Goal: Information Seeking & Learning: Learn about a topic

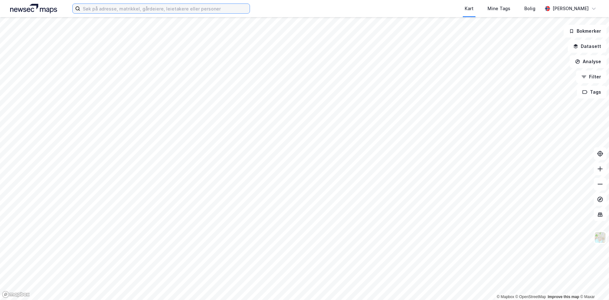
click at [122, 10] on input at bounding box center [164, 9] width 169 height 10
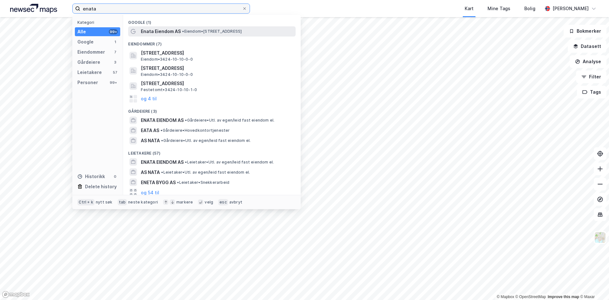
type input "enata"
click at [152, 31] on span "Enata Eiendom AS" at bounding box center [161, 32] width 40 height 8
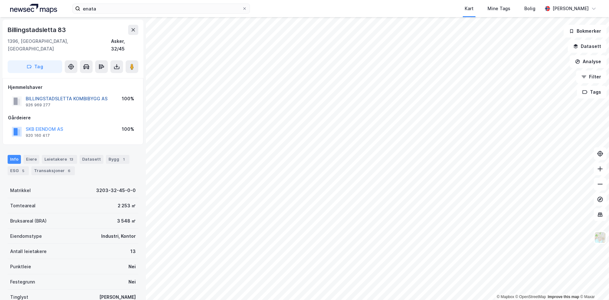
click at [0, 0] on button "BILLINGSTADSLETTA KOMBIBYGG AS" at bounding box center [0, 0] width 0 height 0
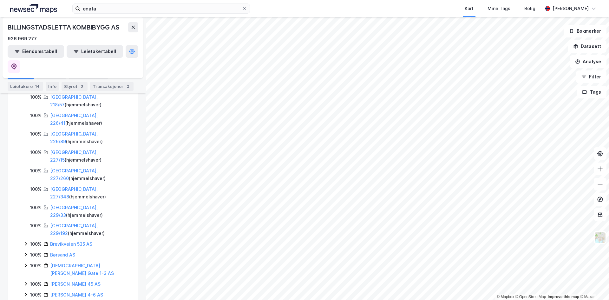
scroll to position [172, 0]
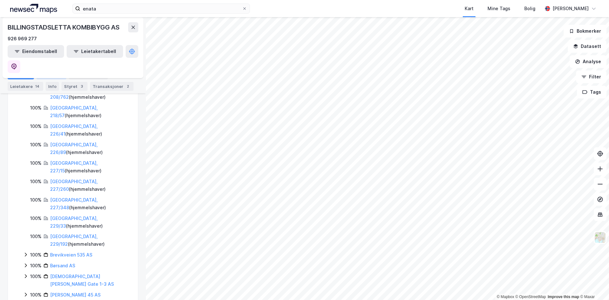
click at [47, 71] on div "Aksjonærer" at bounding box center [51, 74] width 30 height 9
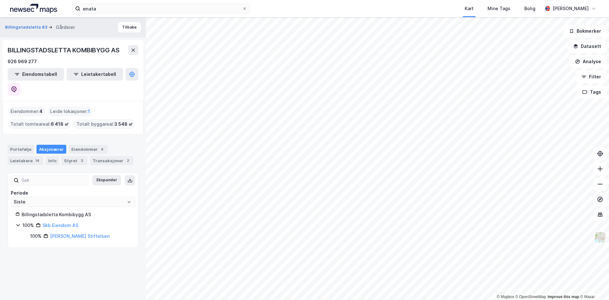
click at [130, 55] on div "BILLINGSTADSLETTA KOMBIBYGG AS 926 969 277" at bounding box center [73, 55] width 131 height 20
click at [35, 27] on button "Billingstadsletta 83" at bounding box center [26, 27] width 43 height 6
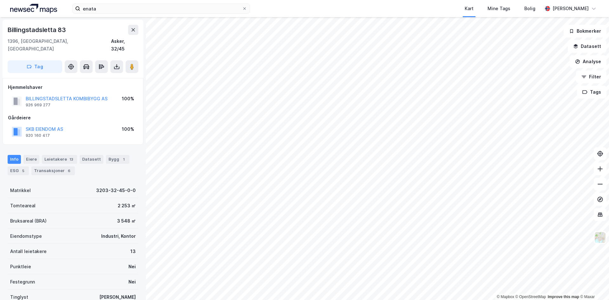
scroll to position [2, 0]
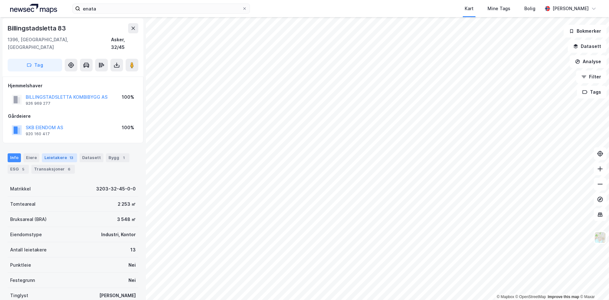
click at [60, 153] on div "Leietakere 13" at bounding box center [59, 157] width 35 height 9
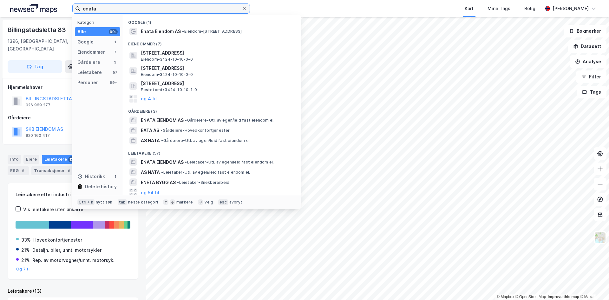
click at [146, 10] on input "enata" at bounding box center [161, 9] width 162 height 10
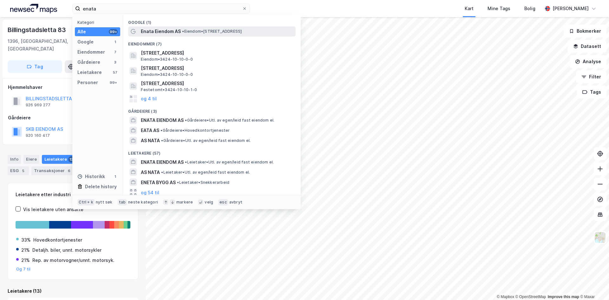
click at [174, 33] on span "Enata Eiendom AS" at bounding box center [161, 32] width 40 height 8
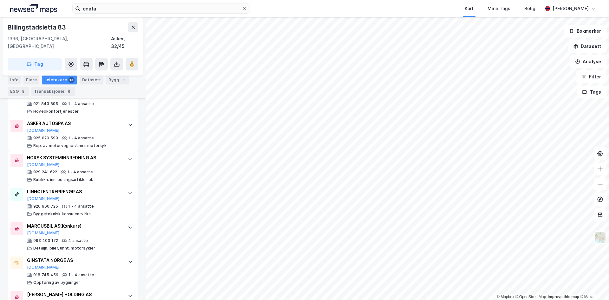
scroll to position [448, 0]
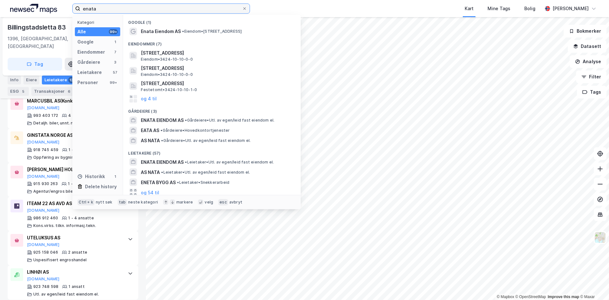
click at [126, 10] on input "enata" at bounding box center [161, 9] width 162 height 10
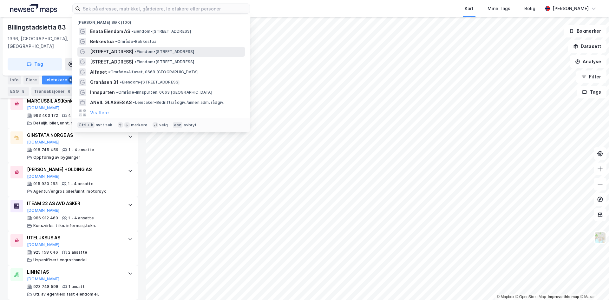
click at [124, 47] on div "[STREET_ADDRESS] • Eiendom • [STREET_ADDRESS]" at bounding box center [160, 52] width 167 height 10
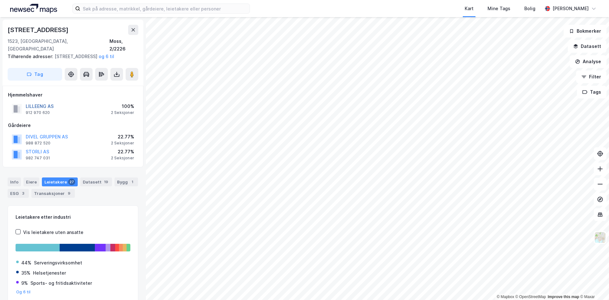
click at [0, 0] on button "LILLEENG AS" at bounding box center [0, 0] width 0 height 0
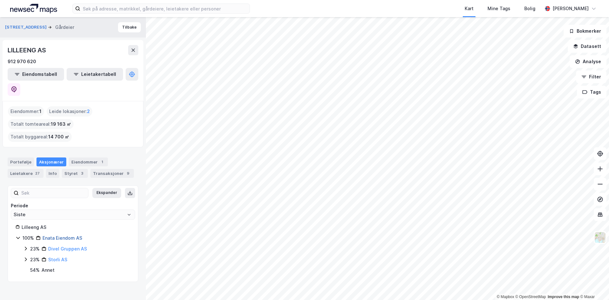
click at [55, 235] on link "Enata Eiendom AS" at bounding box center [62, 237] width 40 height 5
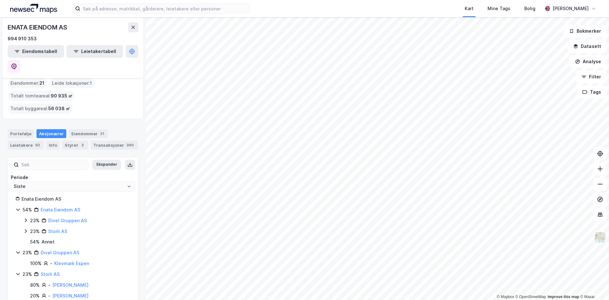
scroll to position [28, 0]
click at [25, 218] on icon at bounding box center [25, 220] width 5 height 5
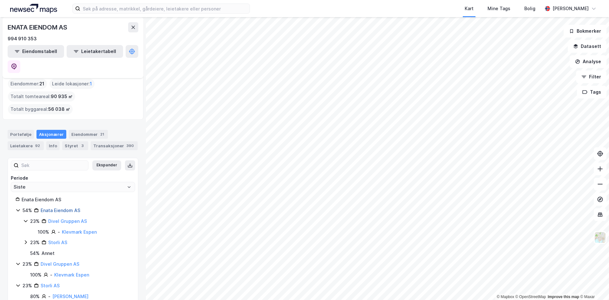
click at [69, 207] on link "Enata Eiendom AS" at bounding box center [61, 209] width 40 height 5
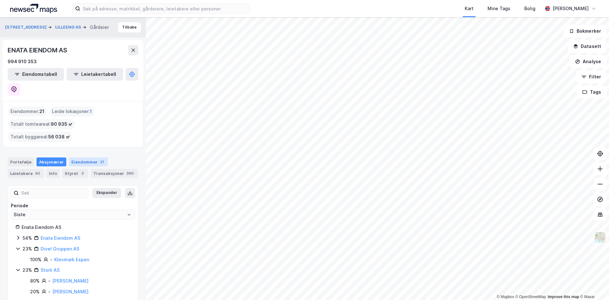
click at [78, 157] on div "Eiendommer 21" at bounding box center [88, 161] width 39 height 9
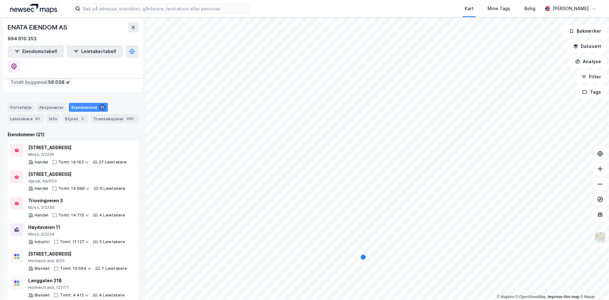
scroll to position [54, 0]
click at [53, 144] on div "[STREET_ADDRESS]" at bounding box center [77, 148] width 99 height 8
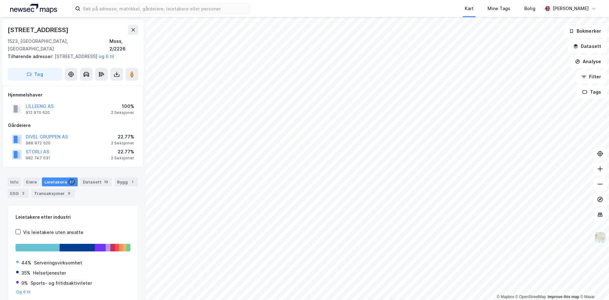
scroll to position [1, 0]
click at [114, 182] on div "Bygg 1" at bounding box center [125, 181] width 23 height 9
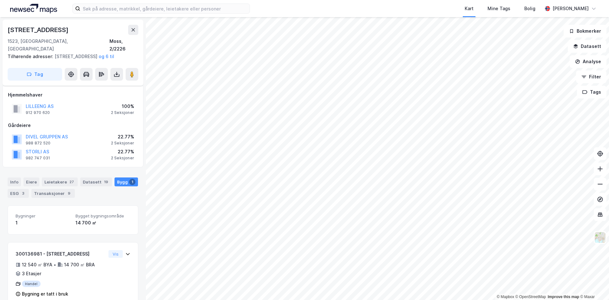
scroll to position [13, 0]
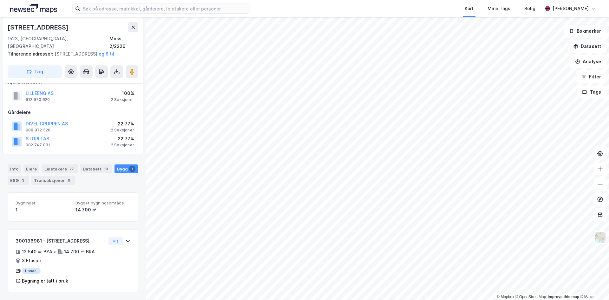
click at [372, 3] on div "Kart Mine Tags Bolig" at bounding box center [411, 8] width 262 height 17
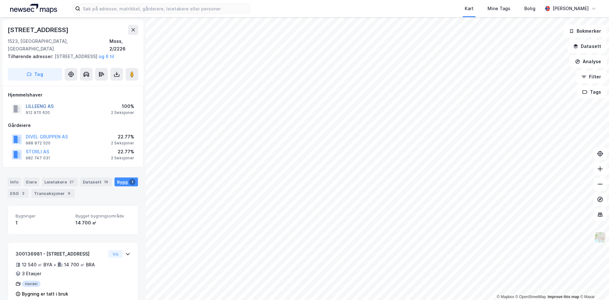
click at [0, 0] on button "LILLEENG AS" at bounding box center [0, 0] width 0 height 0
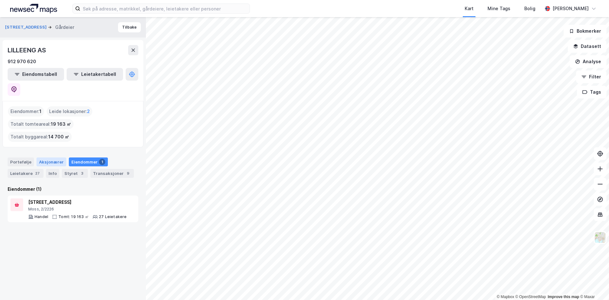
click at [47, 157] on div "Aksjonærer" at bounding box center [51, 161] width 30 height 9
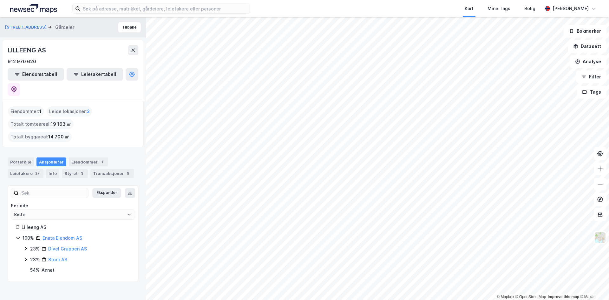
click at [45, 235] on link "Enata Eiendom AS" at bounding box center [62, 237] width 40 height 5
click at [82, 157] on div "Eiendommer 21" at bounding box center [88, 161] width 39 height 9
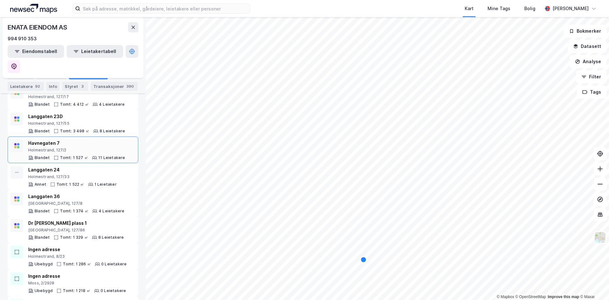
scroll to position [241, 0]
